Goal: Task Accomplishment & Management: Complete application form

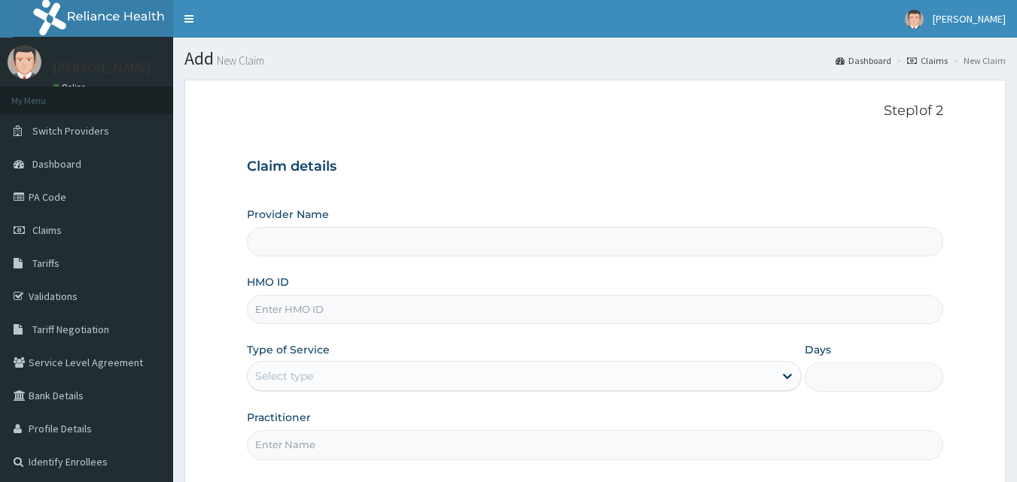
type input "[GEOGRAPHIC_DATA] and Maternity home"
click at [587, 315] on input "HMO ID" at bounding box center [595, 309] width 697 height 29
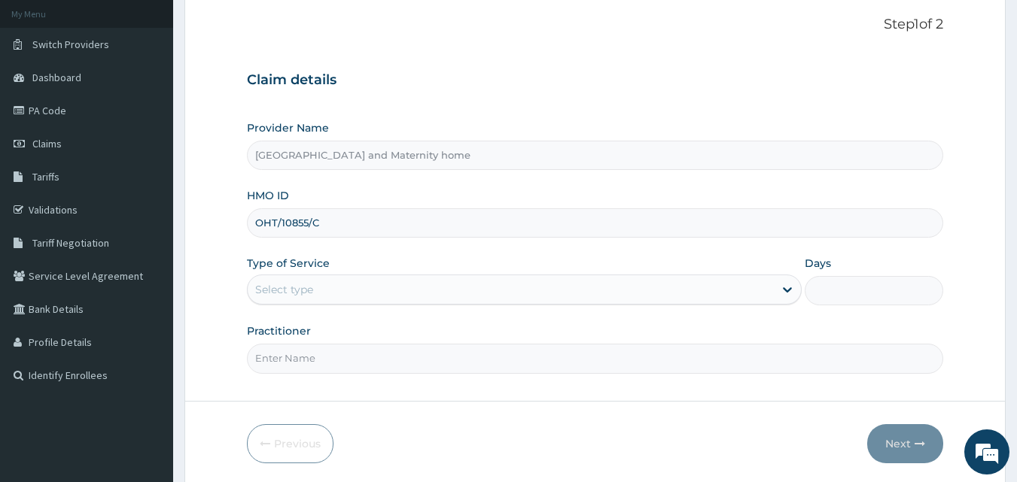
scroll to position [96, 0]
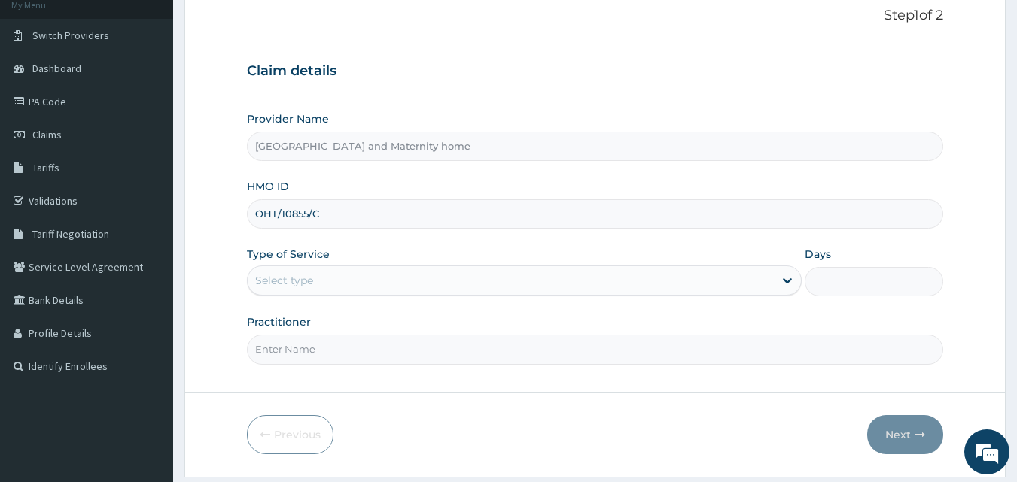
type input "OHT/10855/C"
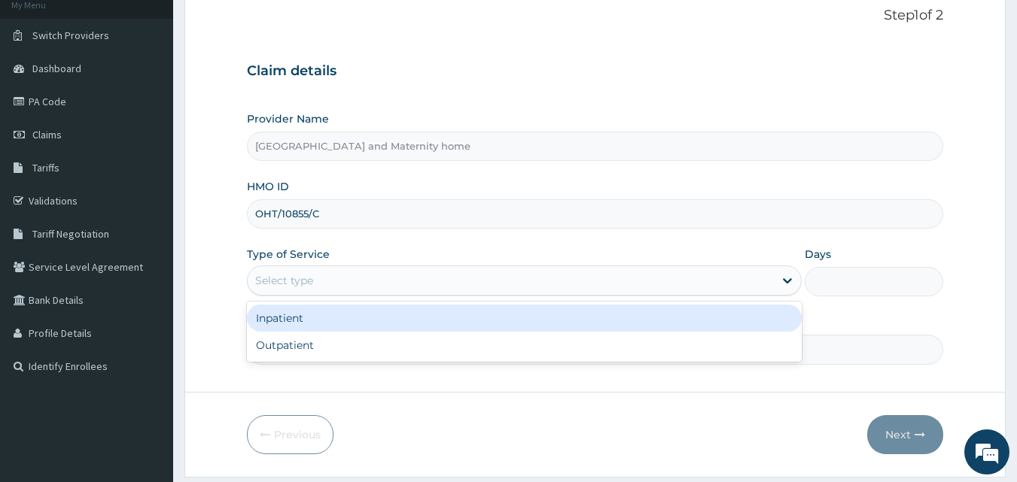
click at [698, 286] on div "Select type" at bounding box center [511, 281] width 526 height 24
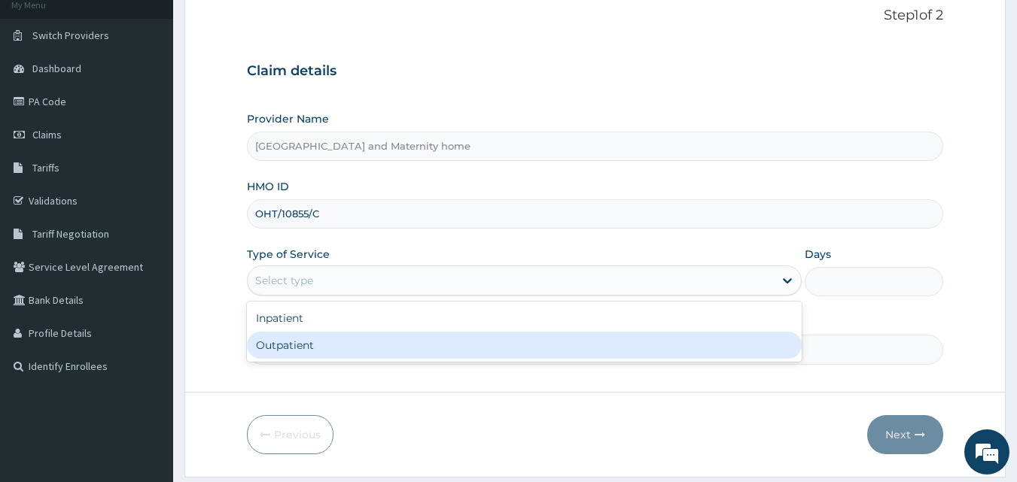
click at [646, 339] on div "Outpatient" at bounding box center [524, 345] width 555 height 27
type input "1"
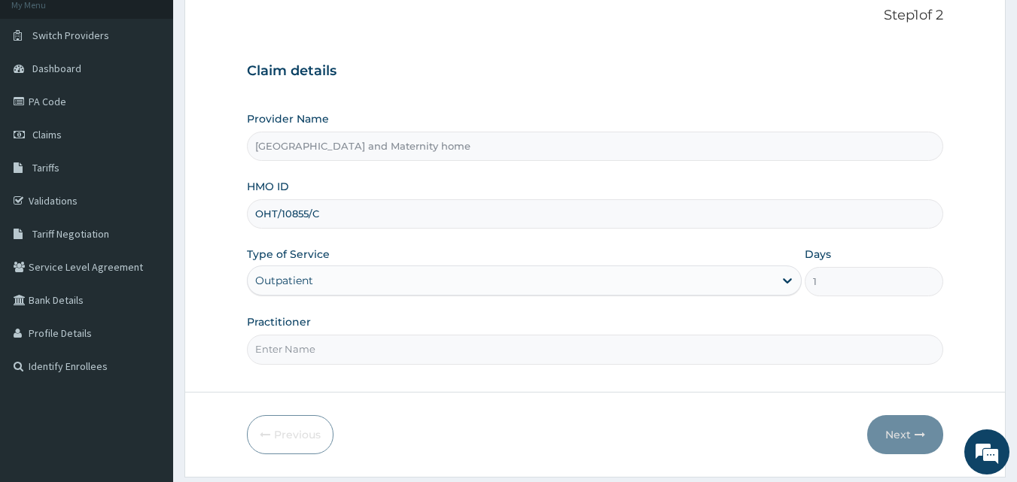
click at [605, 356] on input "Practitioner" at bounding box center [595, 349] width 697 height 29
type input "[PERSON_NAME] [PERSON_NAME]"
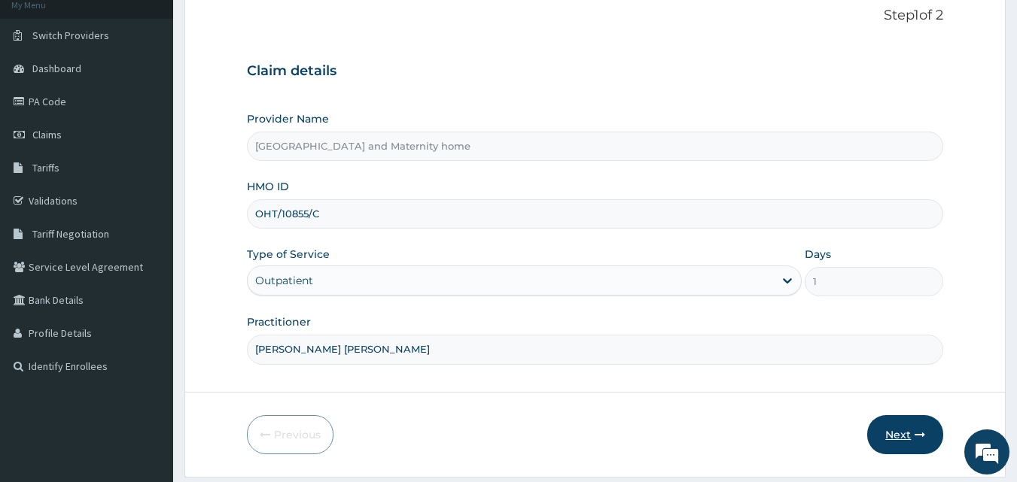
click at [896, 430] on button "Next" at bounding box center [905, 434] width 76 height 39
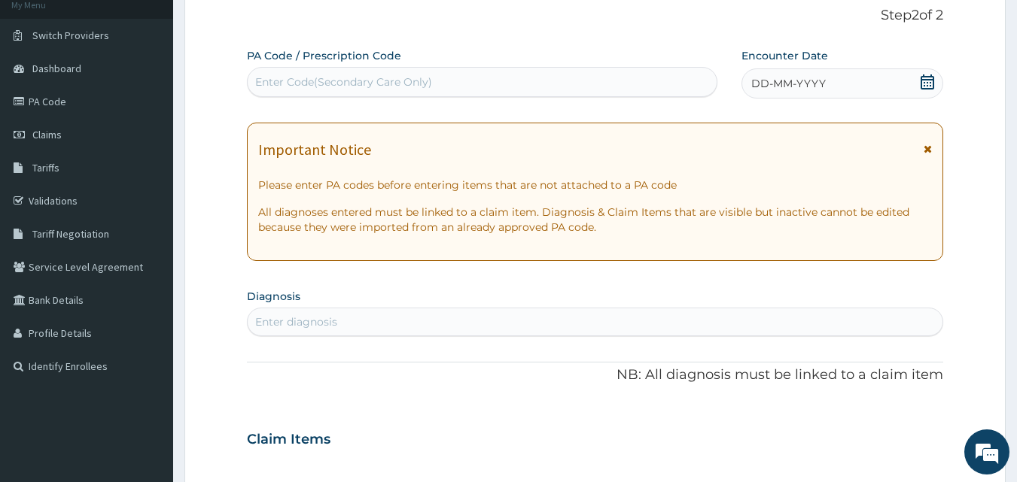
click at [929, 78] on icon at bounding box center [927, 82] width 15 height 15
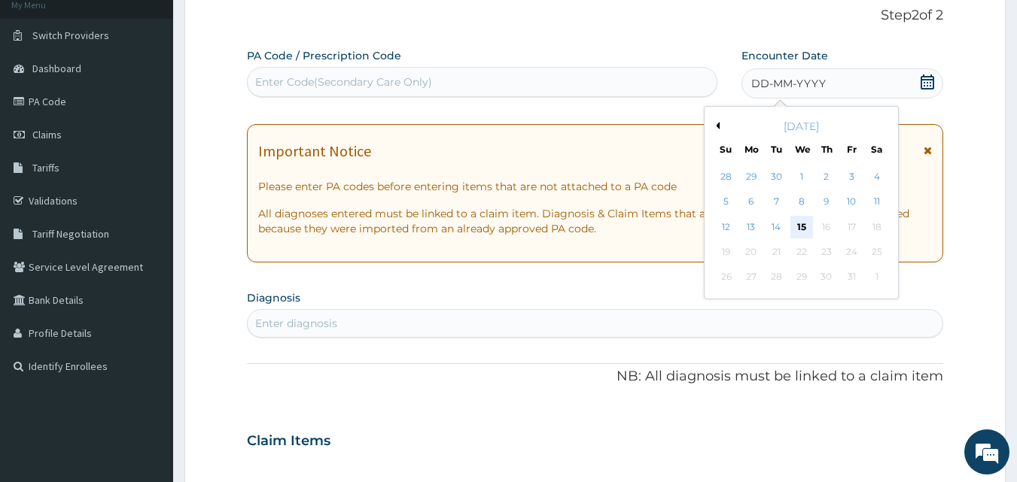
click at [802, 225] on div "15" at bounding box center [801, 227] width 23 height 23
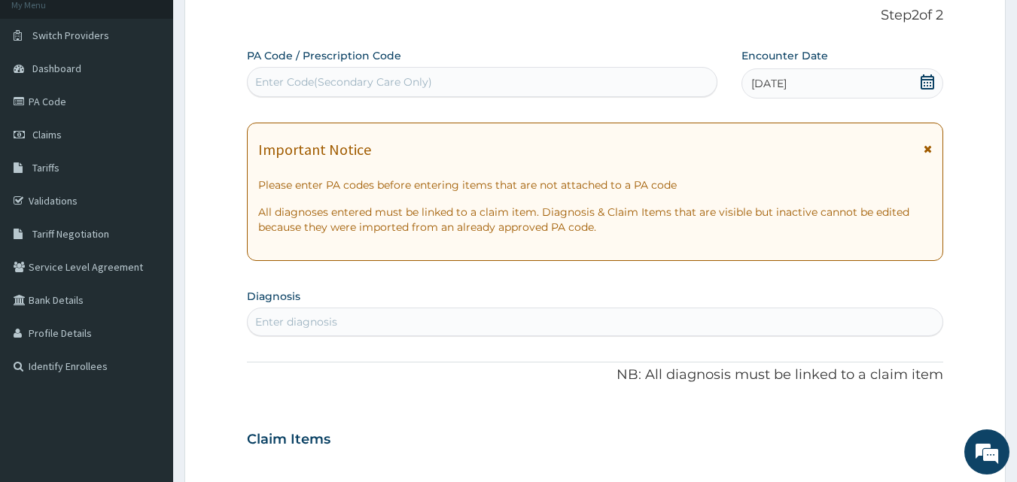
click at [567, 318] on div "Enter diagnosis" at bounding box center [595, 322] width 695 height 24
type input "U"
type input "UPPER"
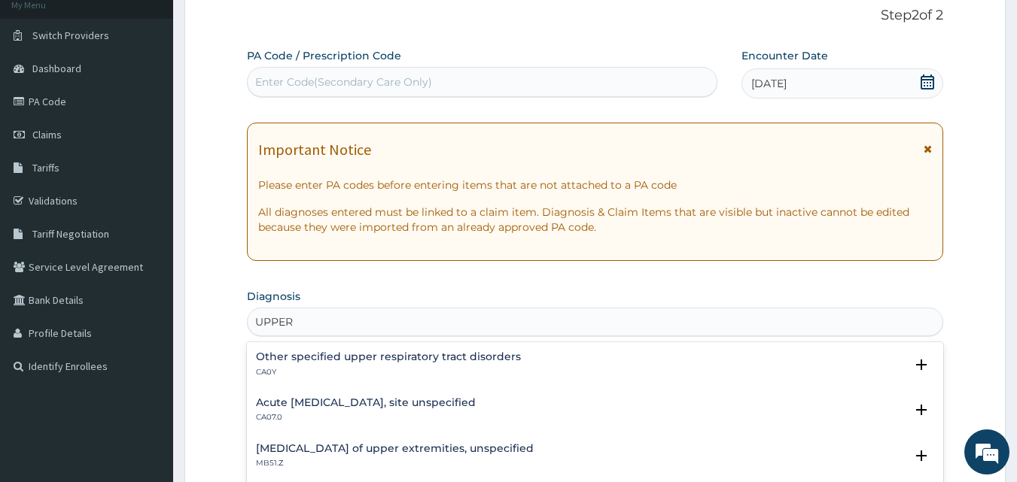
click at [312, 401] on h4 "Acute [MEDICAL_DATA], site unspecified" at bounding box center [366, 402] width 220 height 11
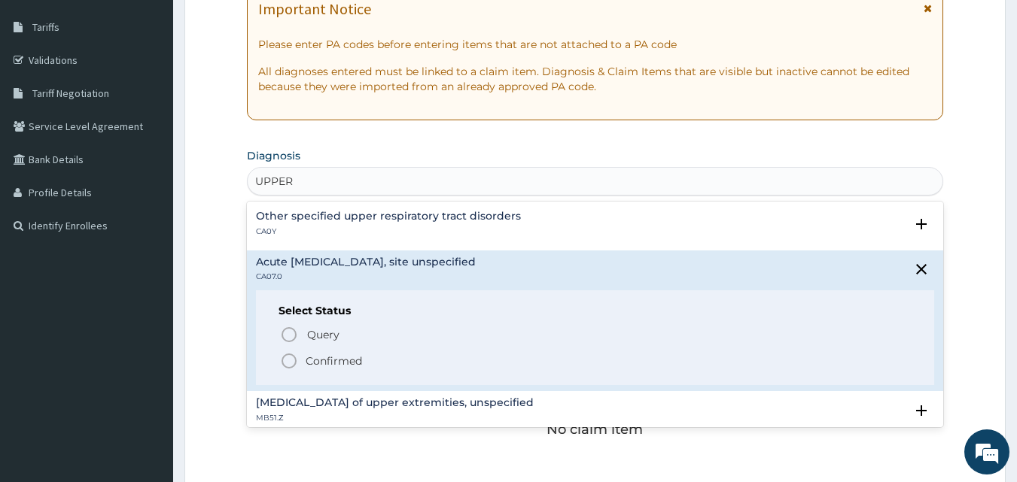
scroll to position [263, 0]
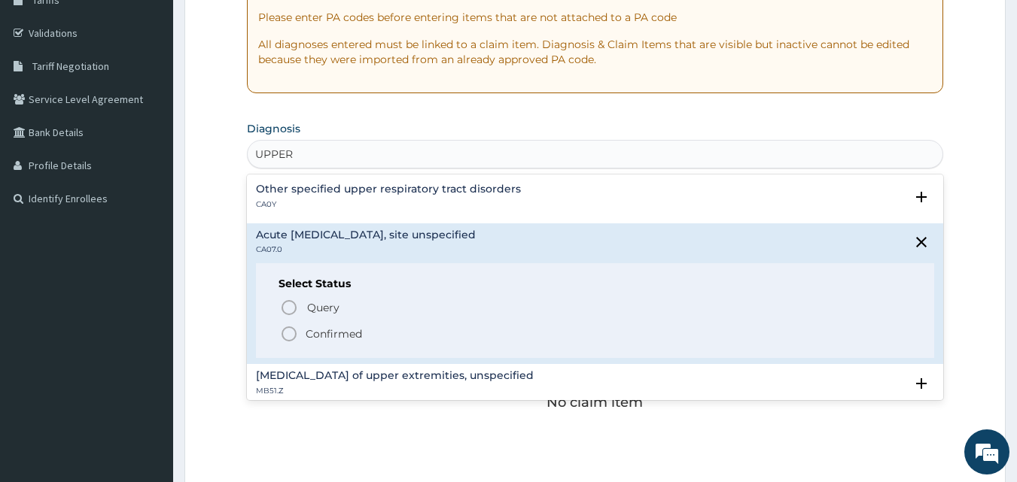
click at [334, 333] on p "Confirmed" at bounding box center [334, 334] width 56 height 15
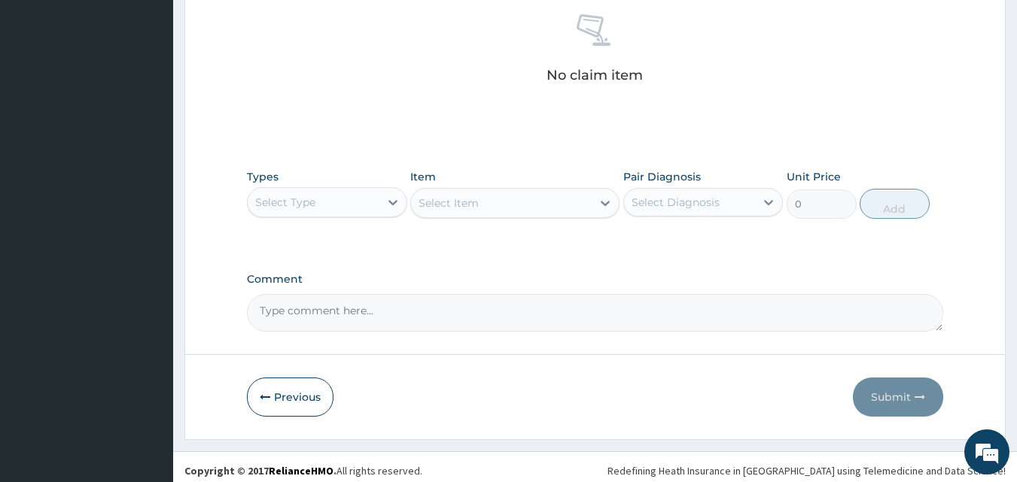
scroll to position [603, 0]
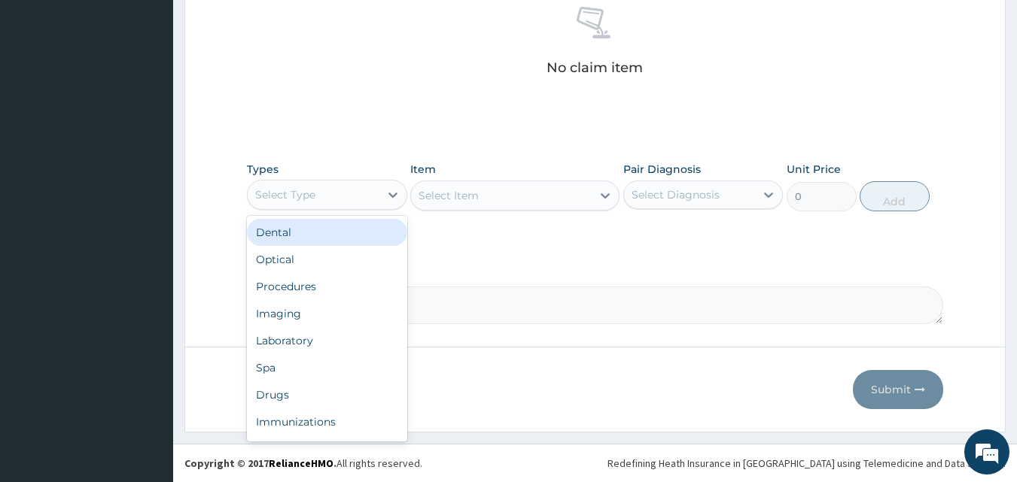
click at [377, 190] on div "Select Type" at bounding box center [314, 195] width 132 height 24
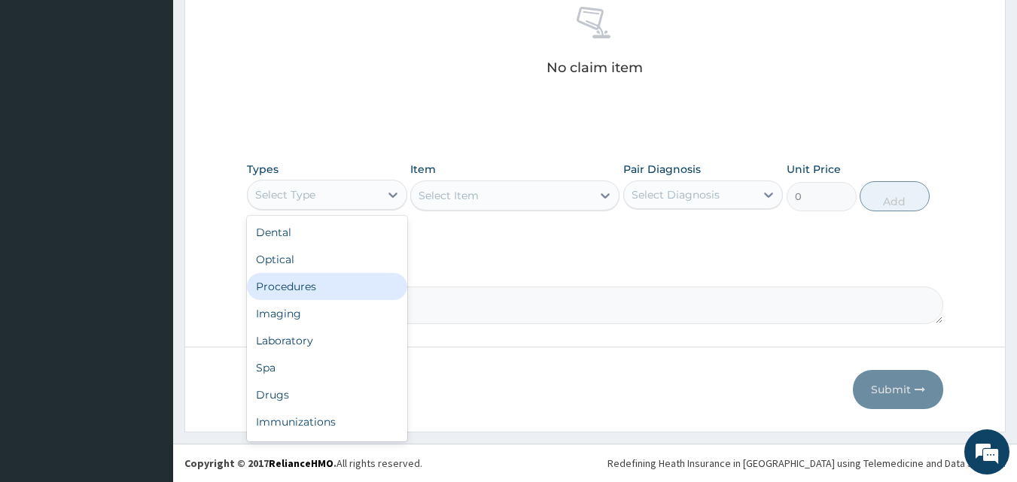
click at [326, 281] on div "Procedures" at bounding box center [327, 286] width 160 height 27
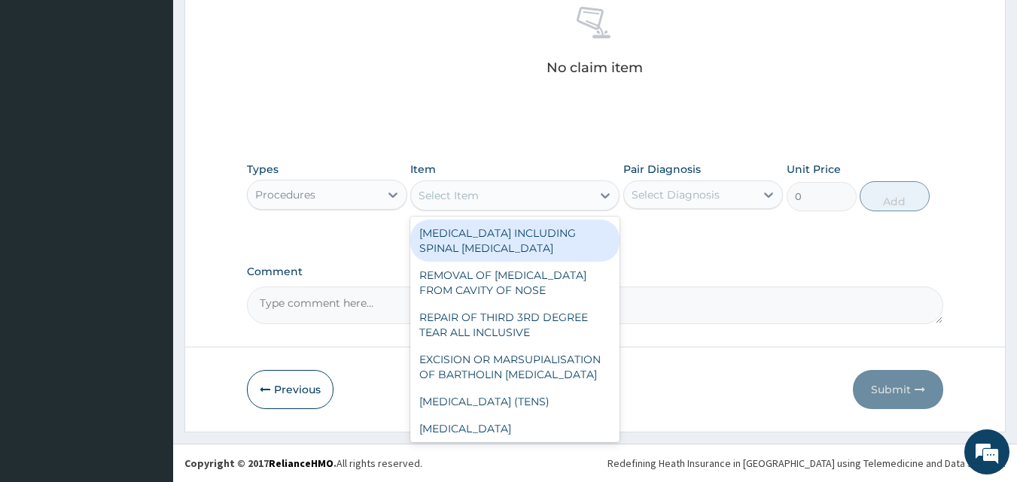
click at [527, 191] on div "Select Item" at bounding box center [501, 196] width 181 height 24
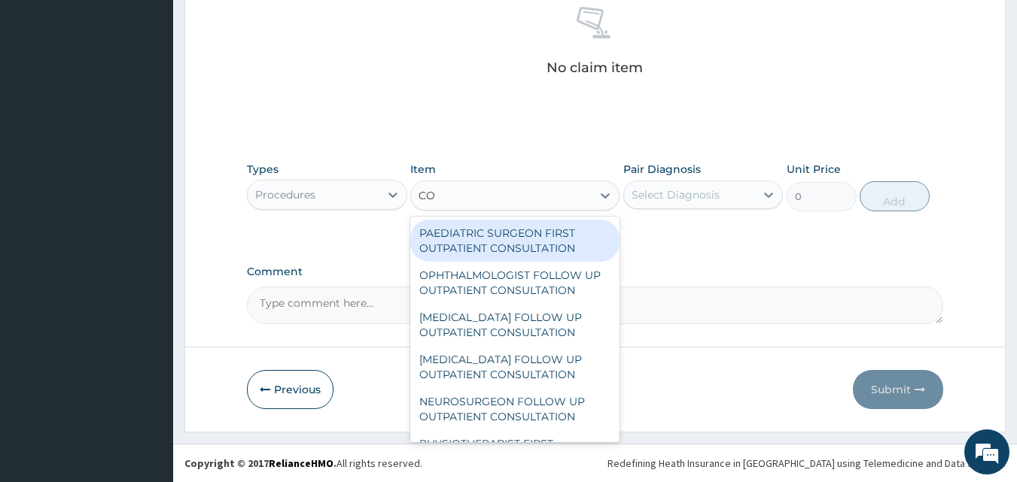
type input "C"
type input "GENERAL P"
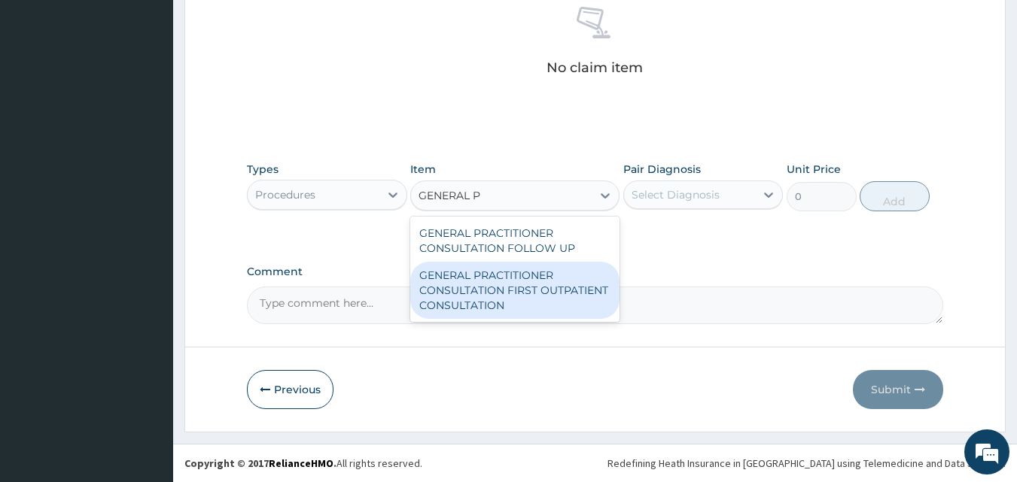
click at [502, 291] on div "GENERAL PRACTITIONER CONSULTATION FIRST OUTPATIENT CONSULTATION" at bounding box center [514, 290] width 209 height 57
type input "3547.5"
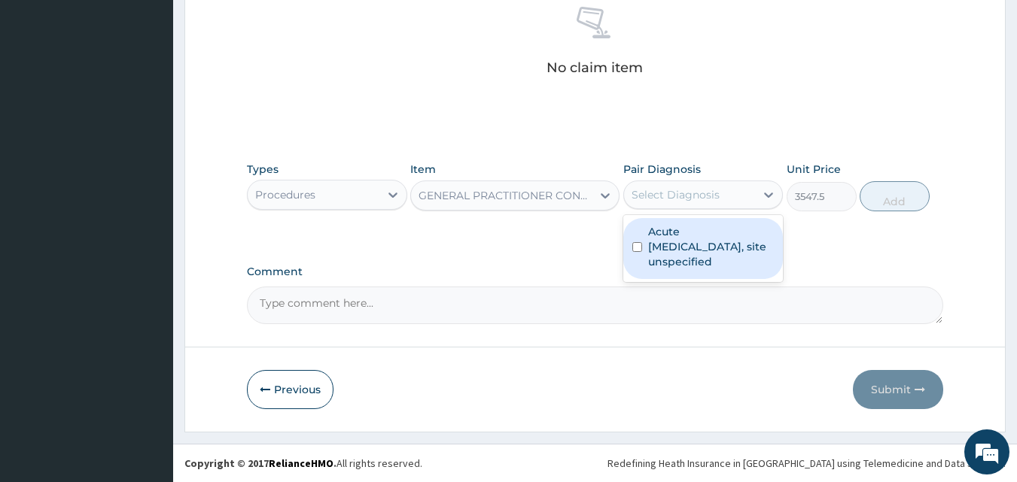
click at [733, 193] on div "Select Diagnosis" at bounding box center [690, 195] width 132 height 24
click at [693, 249] on label "Acute [MEDICAL_DATA], site unspecified" at bounding box center [711, 246] width 126 height 45
checkbox input "true"
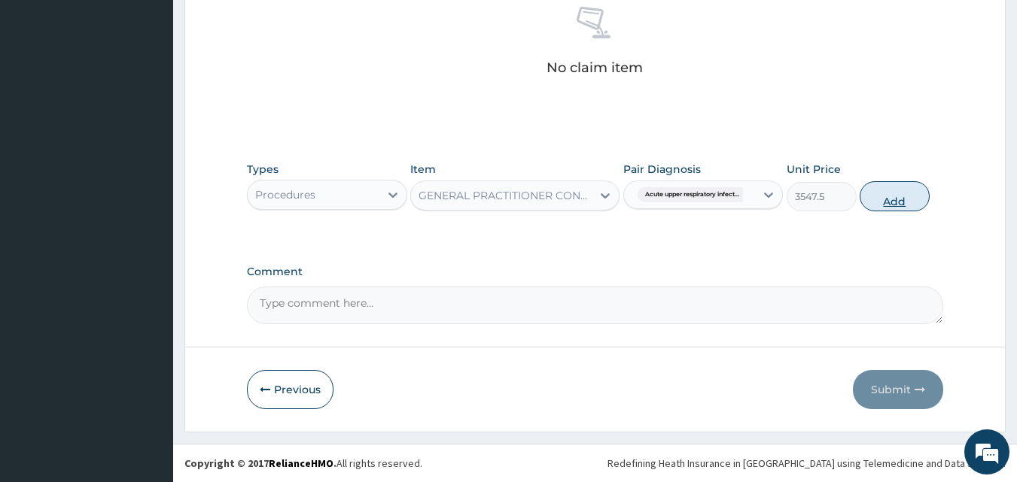
click at [897, 195] on button "Add" at bounding box center [894, 196] width 70 height 30
type input "0"
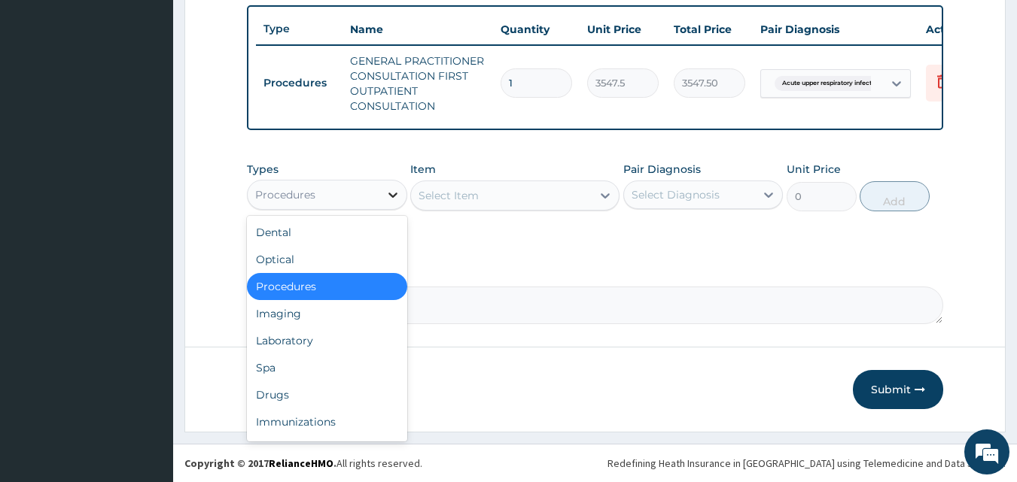
click at [391, 198] on icon at bounding box center [392, 194] width 15 height 15
click at [308, 402] on div "Drugs" at bounding box center [327, 395] width 160 height 27
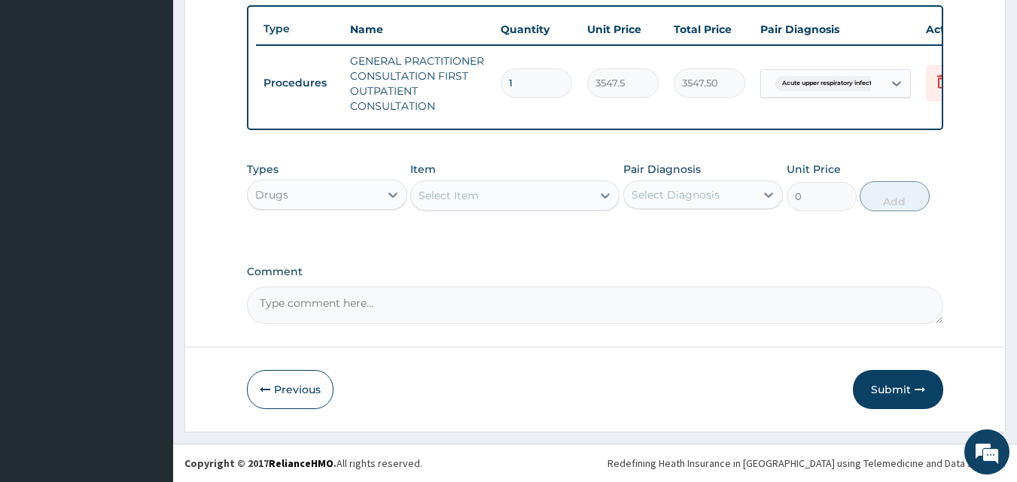
click at [559, 199] on div "Select Item" at bounding box center [501, 196] width 181 height 24
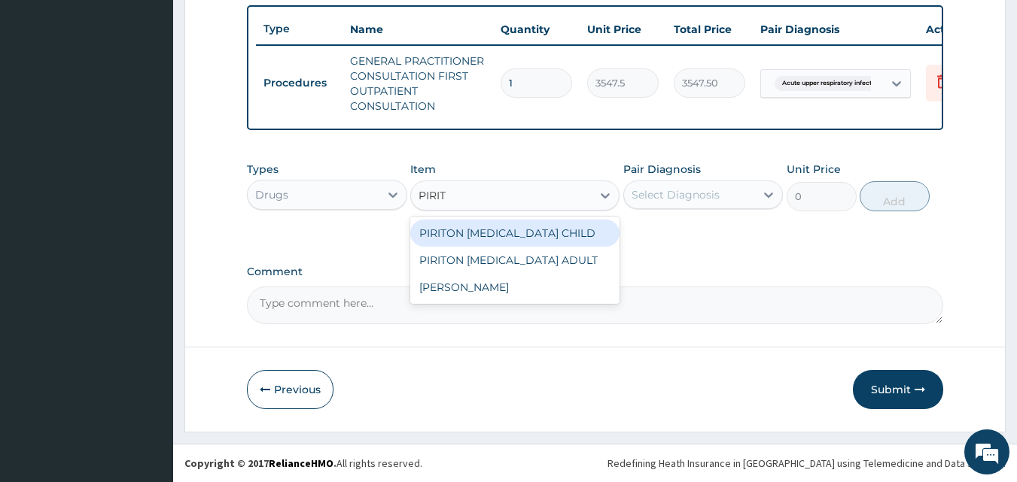
type input "PIRITO"
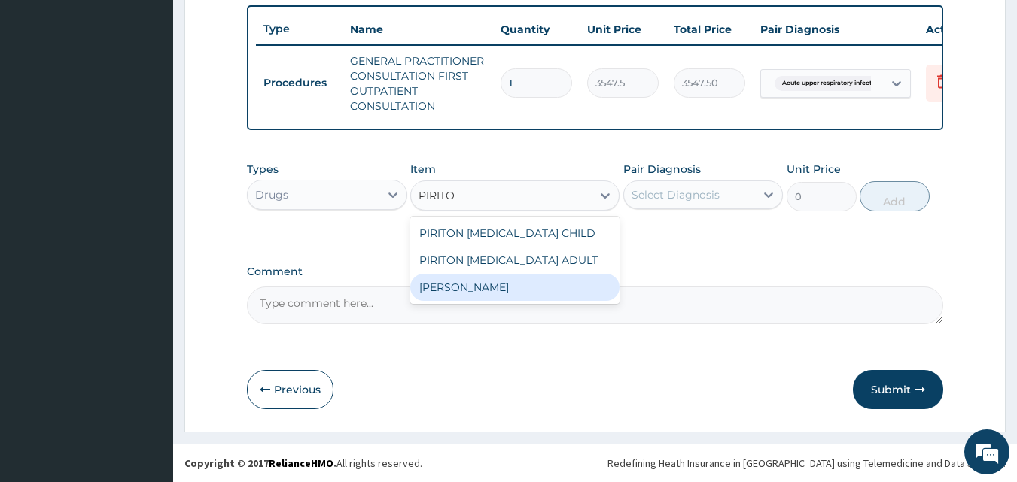
click at [526, 283] on div "[PERSON_NAME]" at bounding box center [514, 287] width 209 height 27
type input "23.64999961853027"
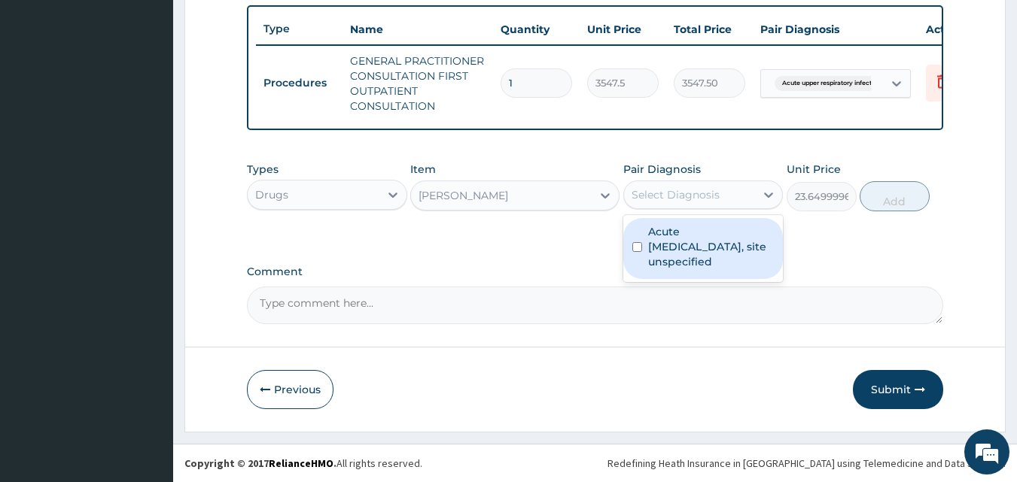
click at [729, 187] on div "Select Diagnosis" at bounding box center [690, 195] width 132 height 24
click at [695, 243] on label "Acute [MEDICAL_DATA], site unspecified" at bounding box center [711, 246] width 126 height 45
checkbox input "true"
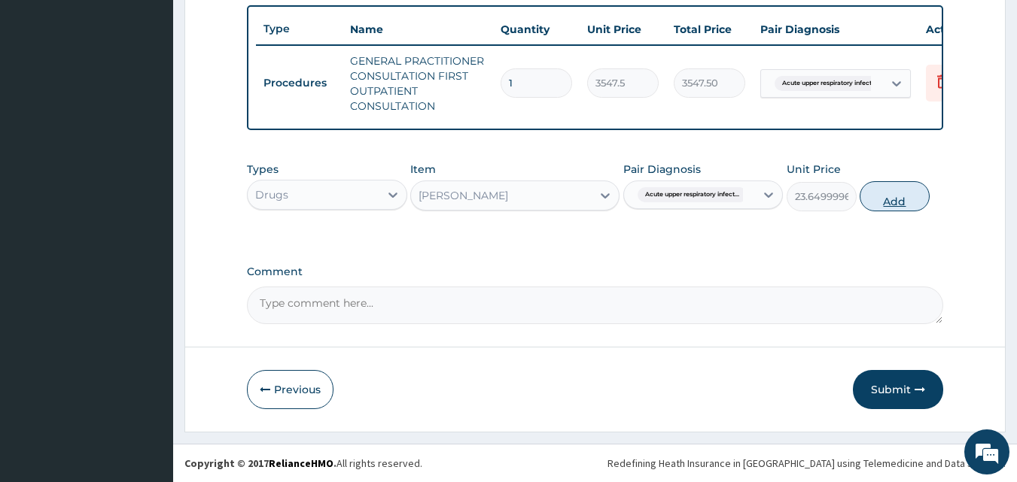
click at [911, 195] on button "Add" at bounding box center [894, 196] width 70 height 30
type input "0"
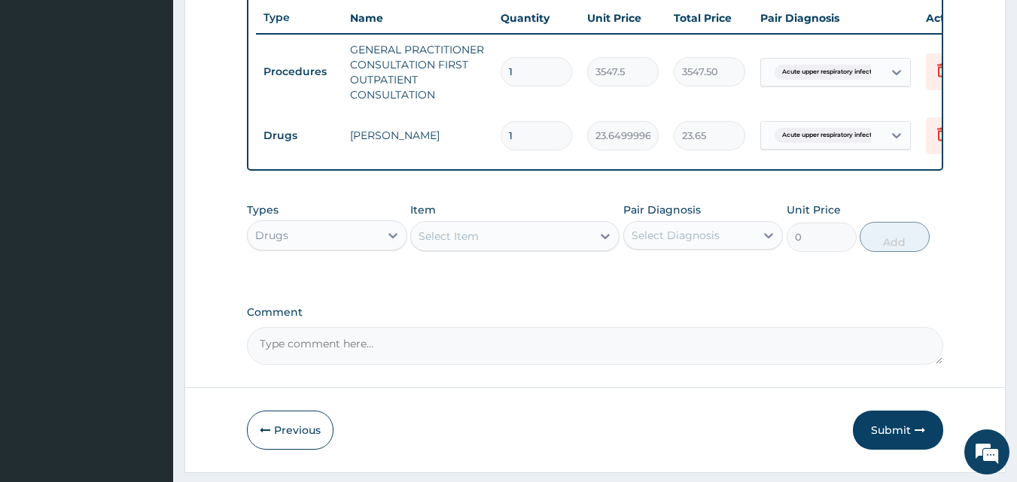
type input "12"
type input "283.80"
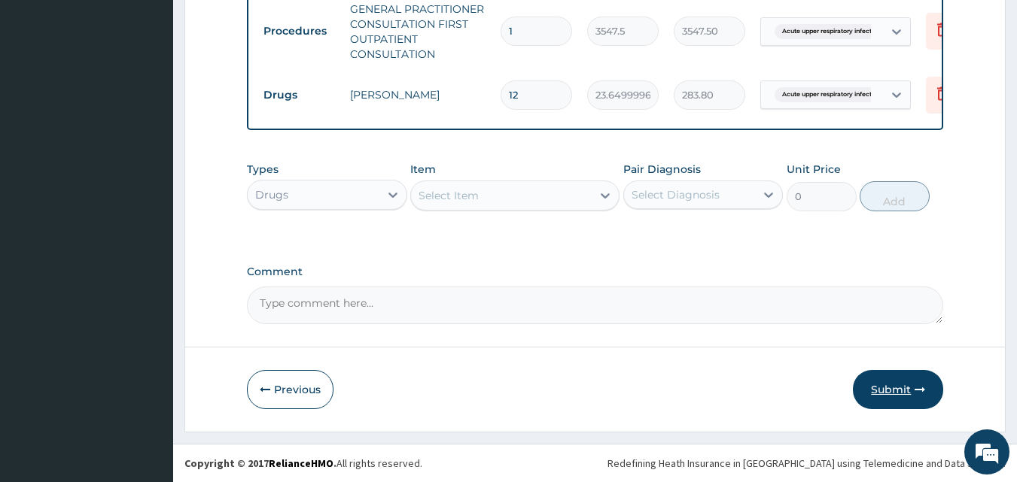
type input "12"
click at [899, 386] on button "Submit" at bounding box center [898, 389] width 90 height 39
